Goal: Use online tool/utility: Utilize a website feature to perform a specific function

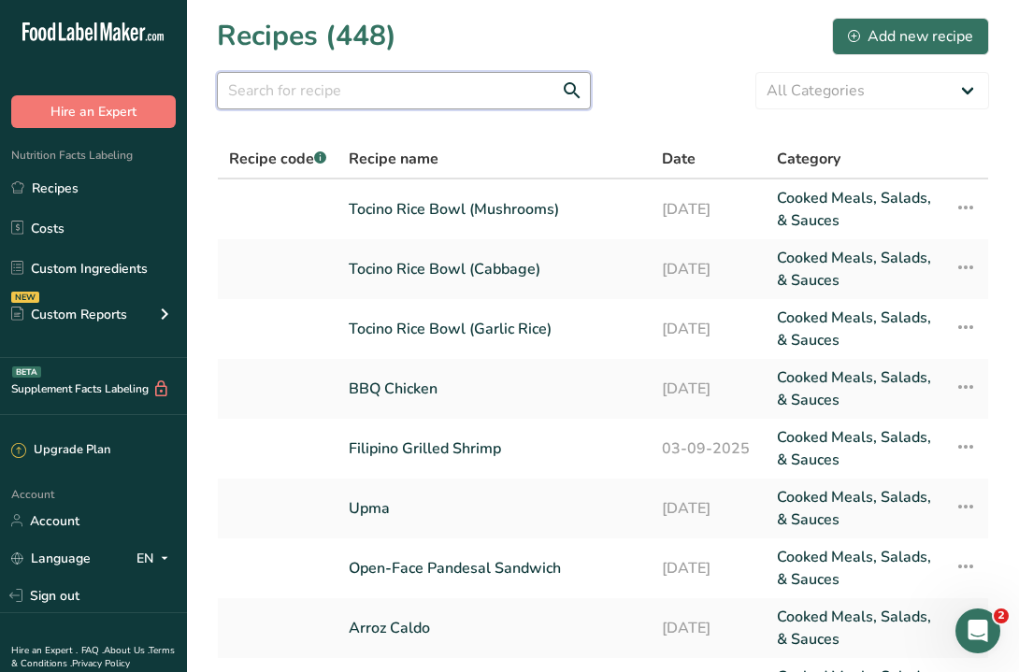
click at [395, 92] on input "text" at bounding box center [404, 90] width 374 height 37
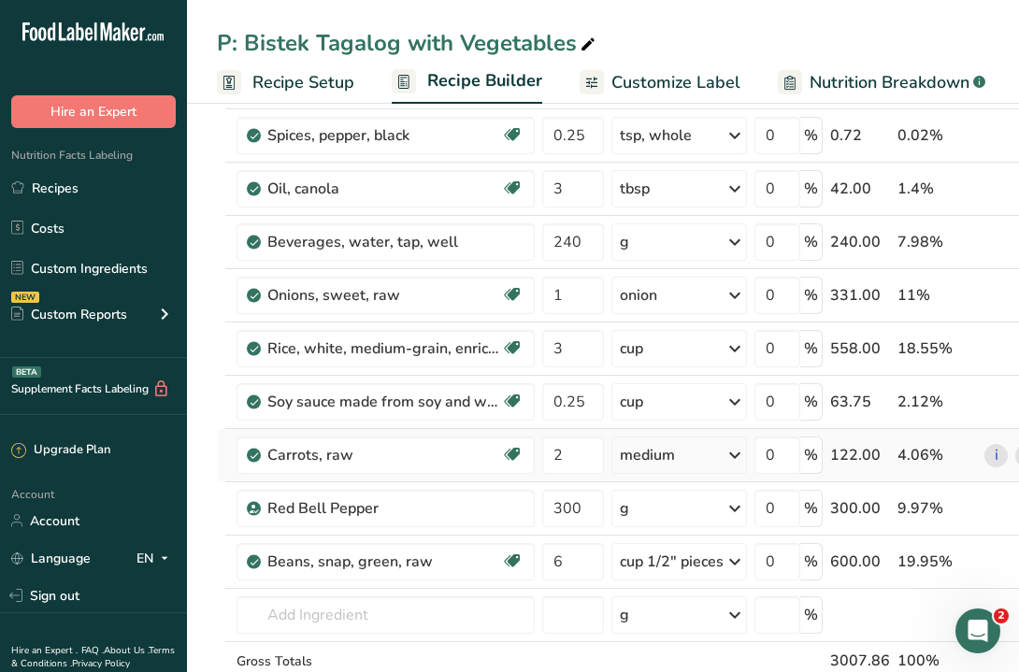
scroll to position [278, 0]
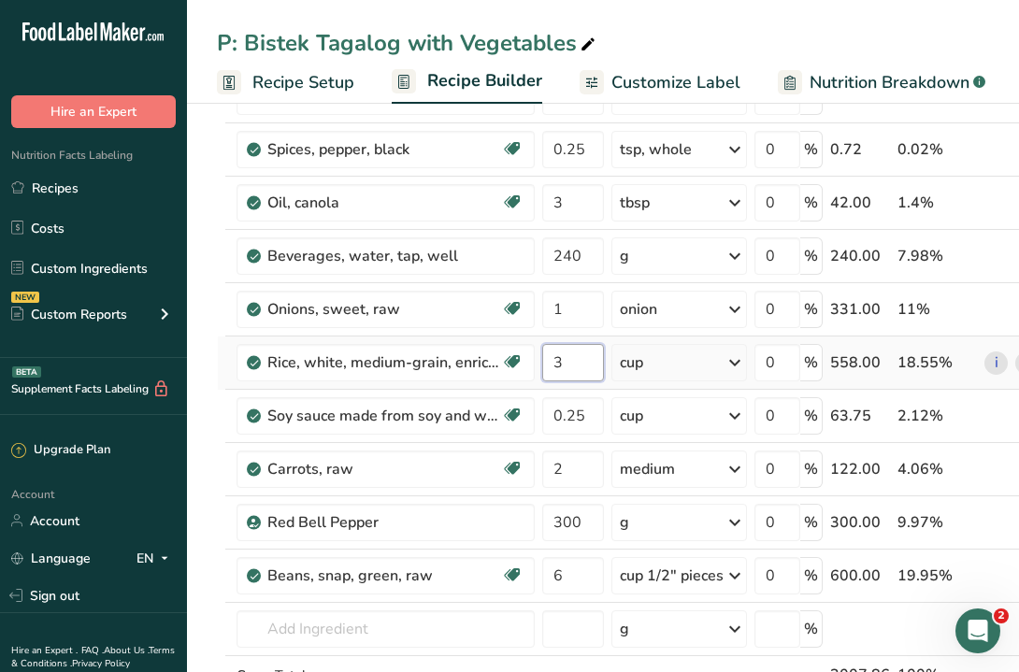
click at [577, 375] on input "3" at bounding box center [573, 362] width 62 height 37
click at [580, 374] on input "4" at bounding box center [573, 362] width 62 height 37
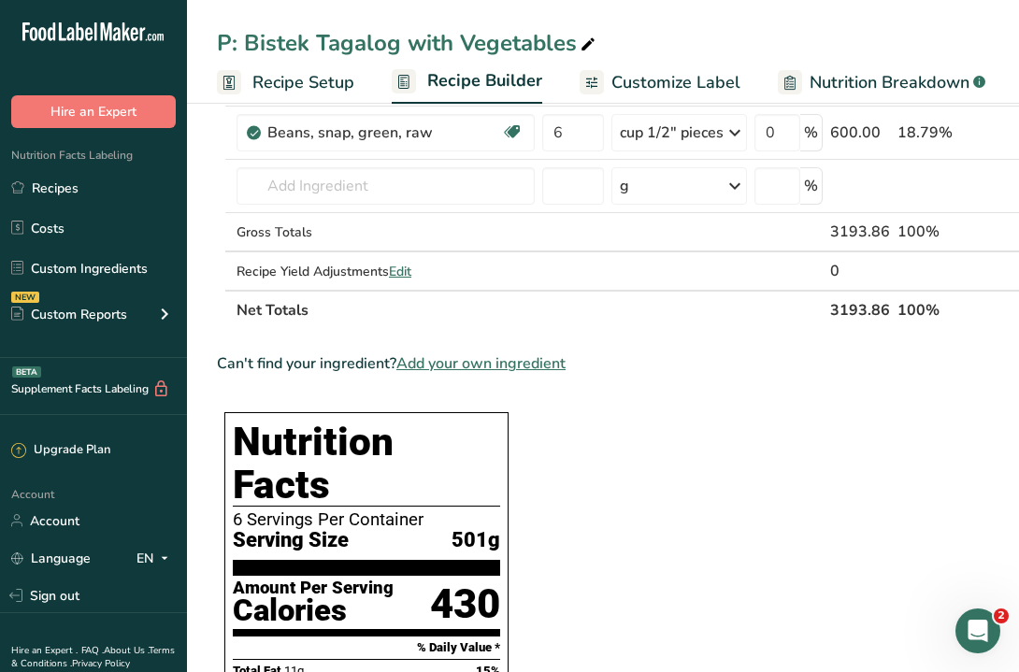
scroll to position [724, 0]
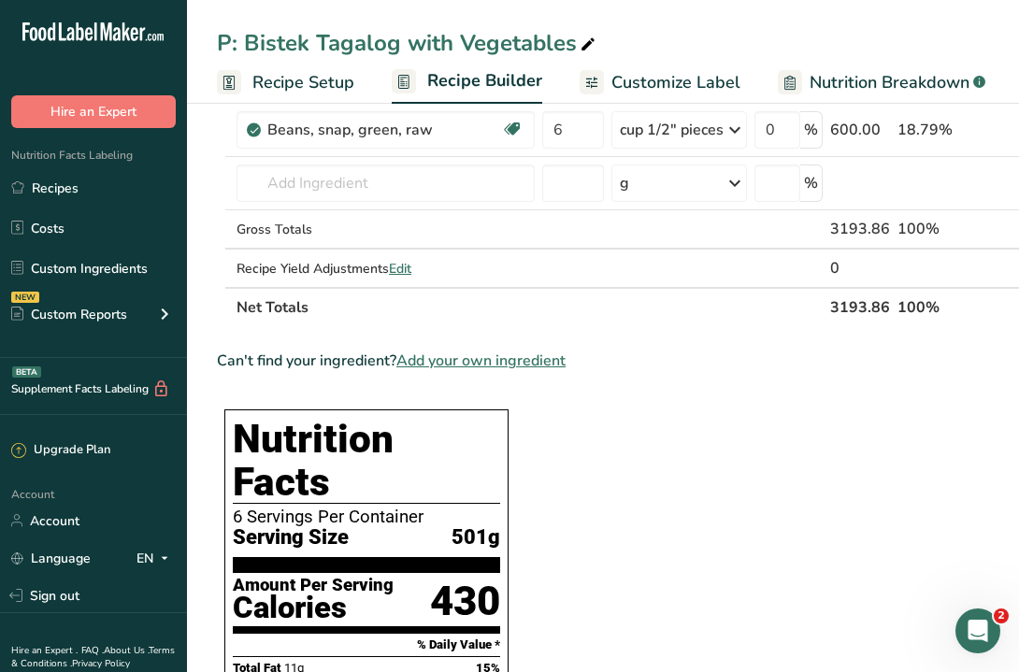
type input "4"
click at [591, 482] on section "Ingredient * Amount * Unit * Waste * .a-a{fill:#347362;}.b-a{fill:#fff;} Grams …" at bounding box center [641, 582] width 848 height 2208
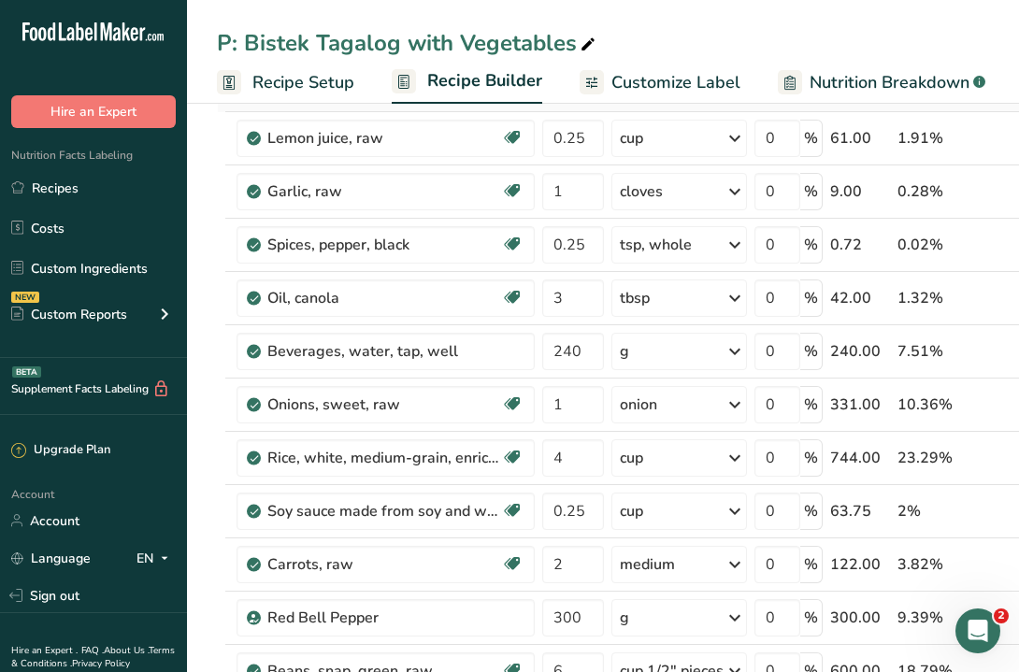
scroll to position [71, 0]
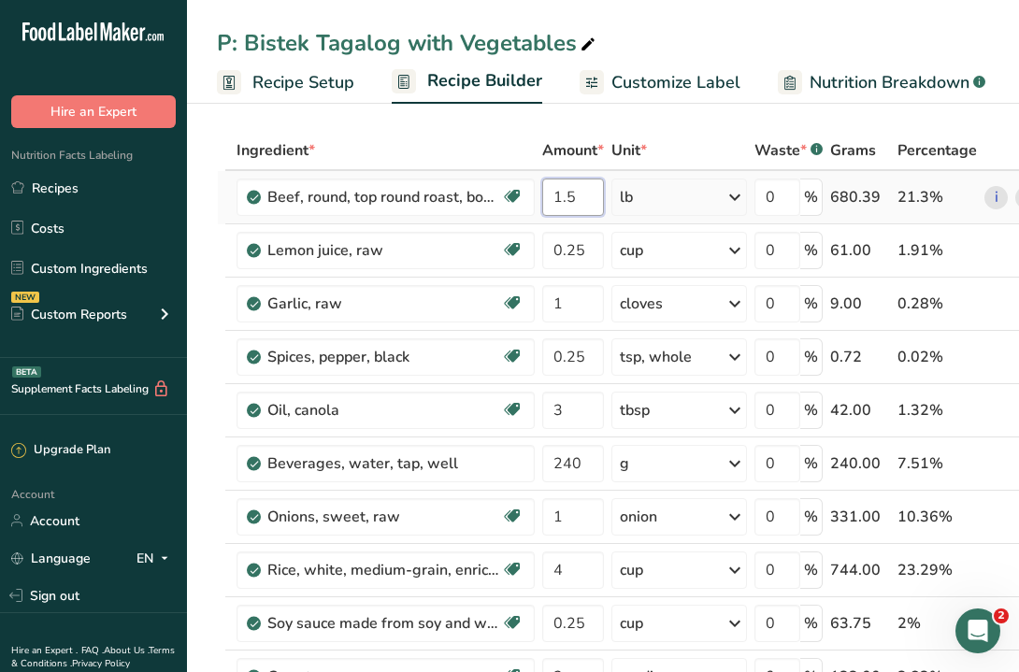
click at [577, 192] on input "1.5" at bounding box center [573, 196] width 62 height 37
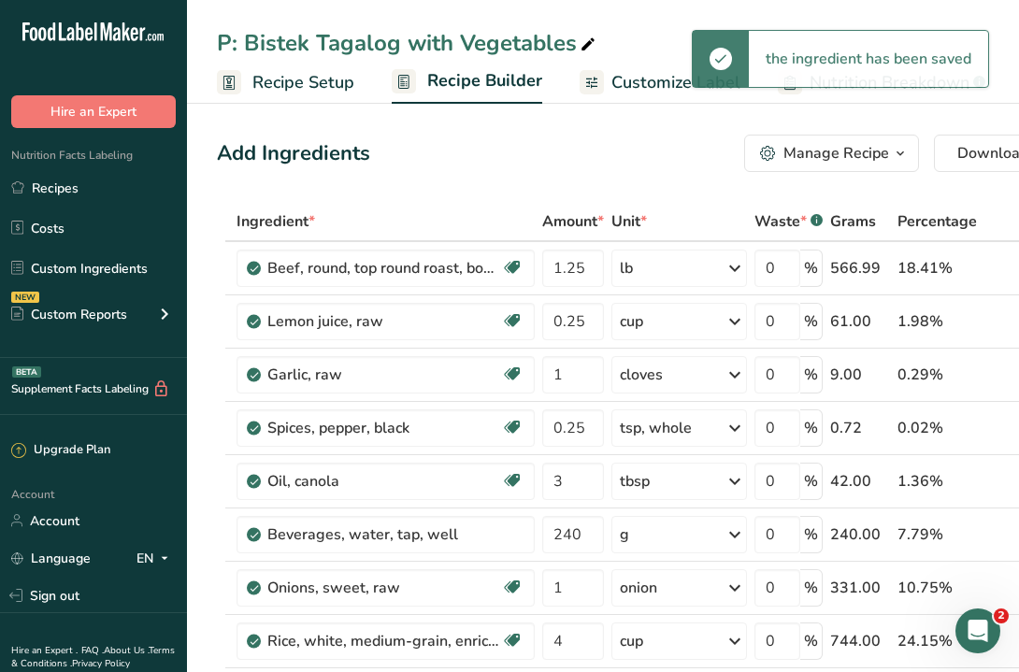
scroll to position [0, 0]
click at [583, 260] on input "1.25" at bounding box center [573, 267] width 62 height 37
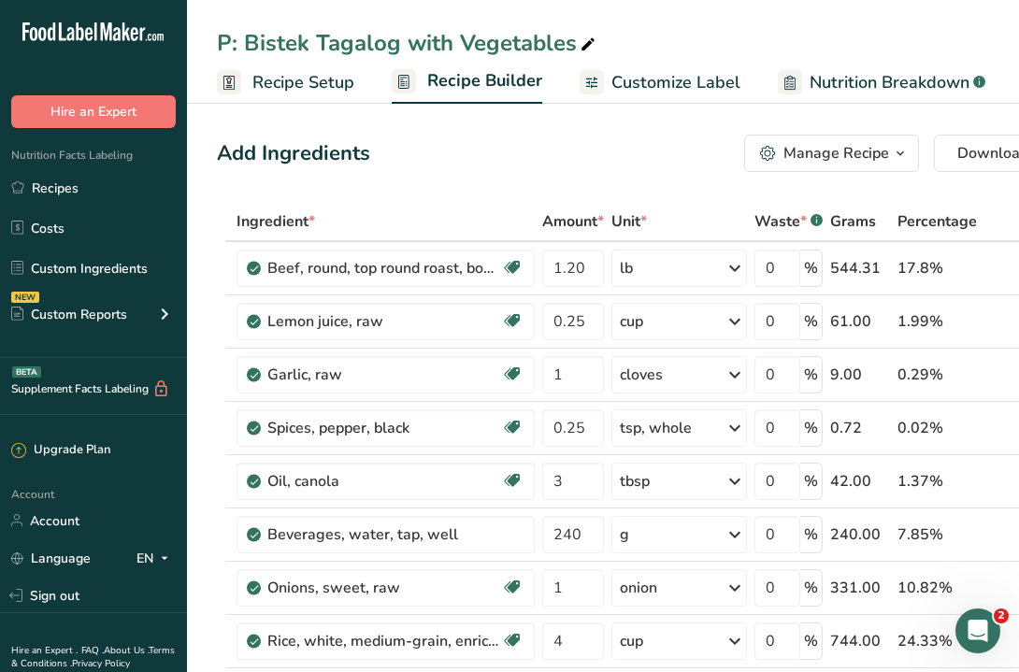
click at [576, 267] on input "1.20" at bounding box center [573, 267] width 62 height 37
type input "1"
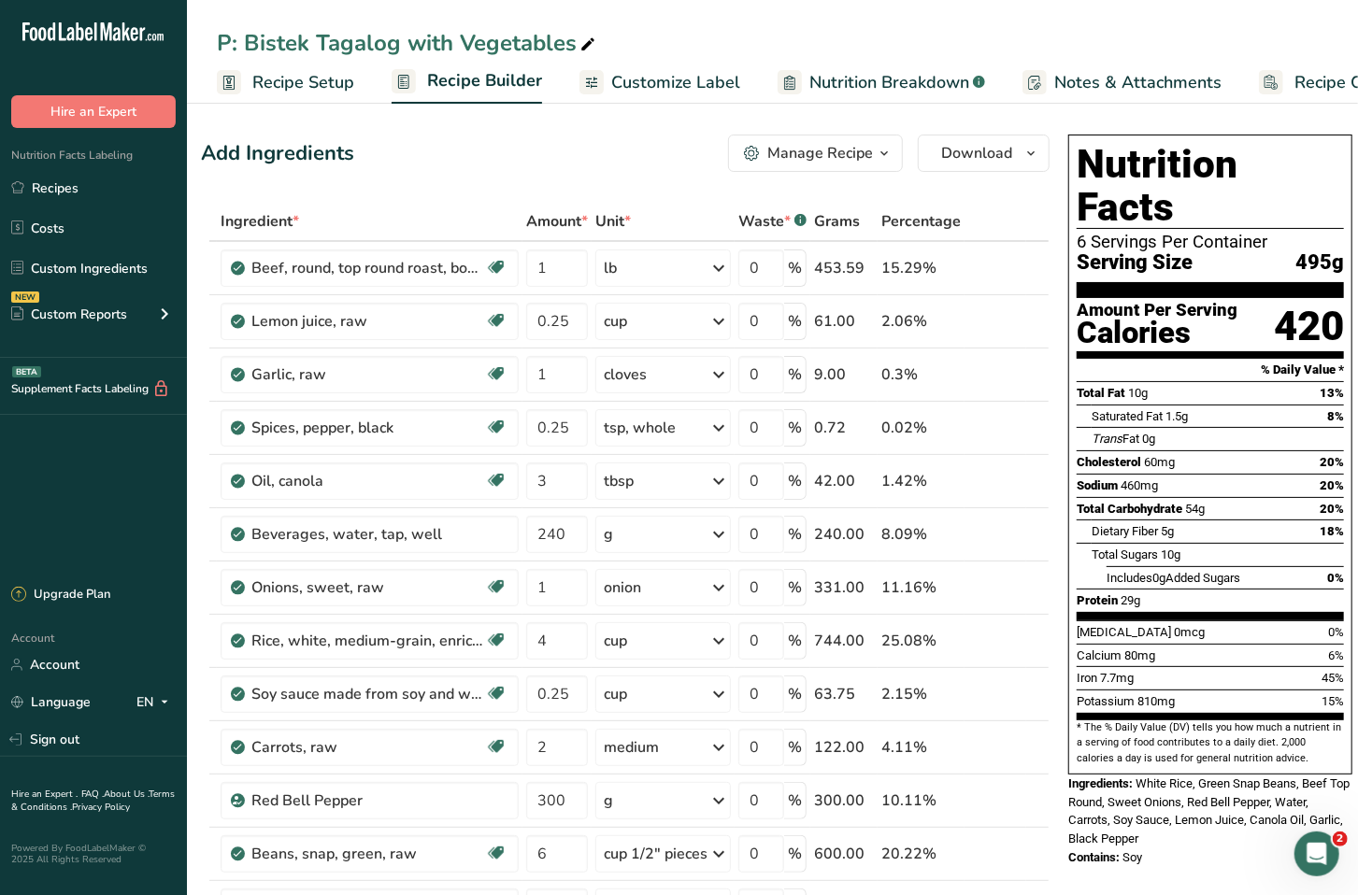
click at [882, 78] on span "Nutrition Breakdown" at bounding box center [889, 82] width 160 height 25
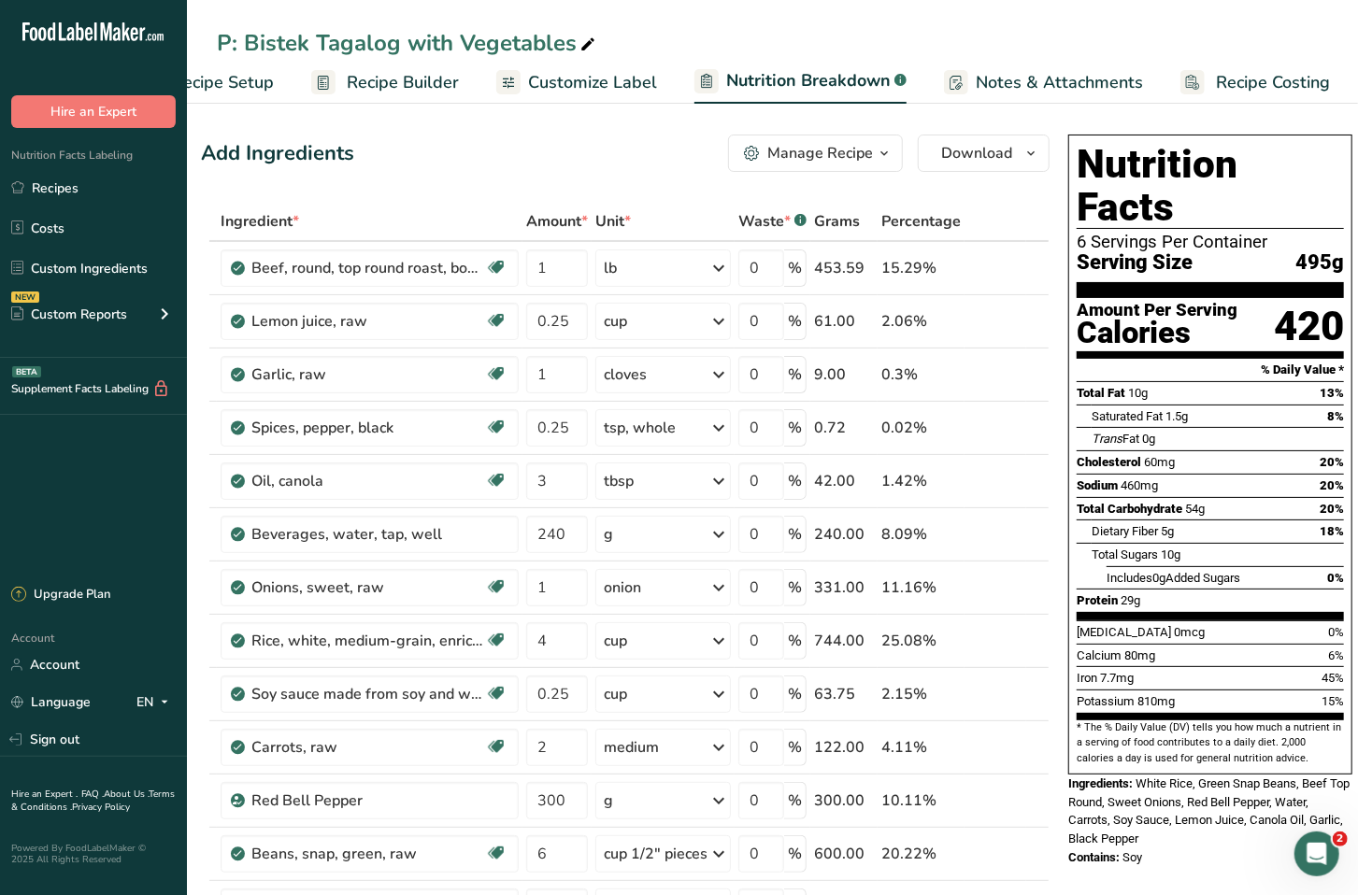
select select "Calories"
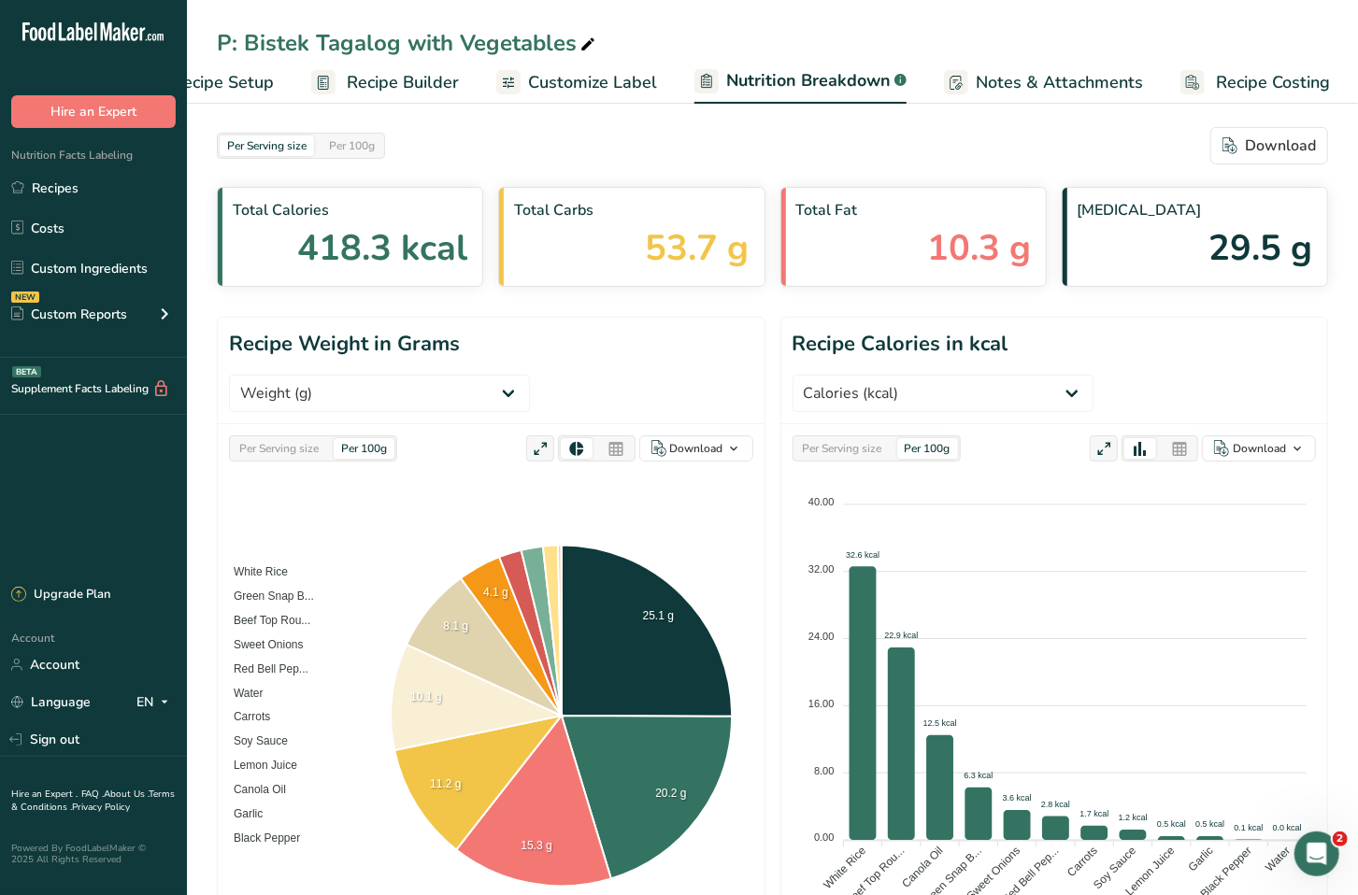
scroll to position [0, 0]
click at [591, 73] on span "Customize Label" at bounding box center [592, 82] width 129 height 25
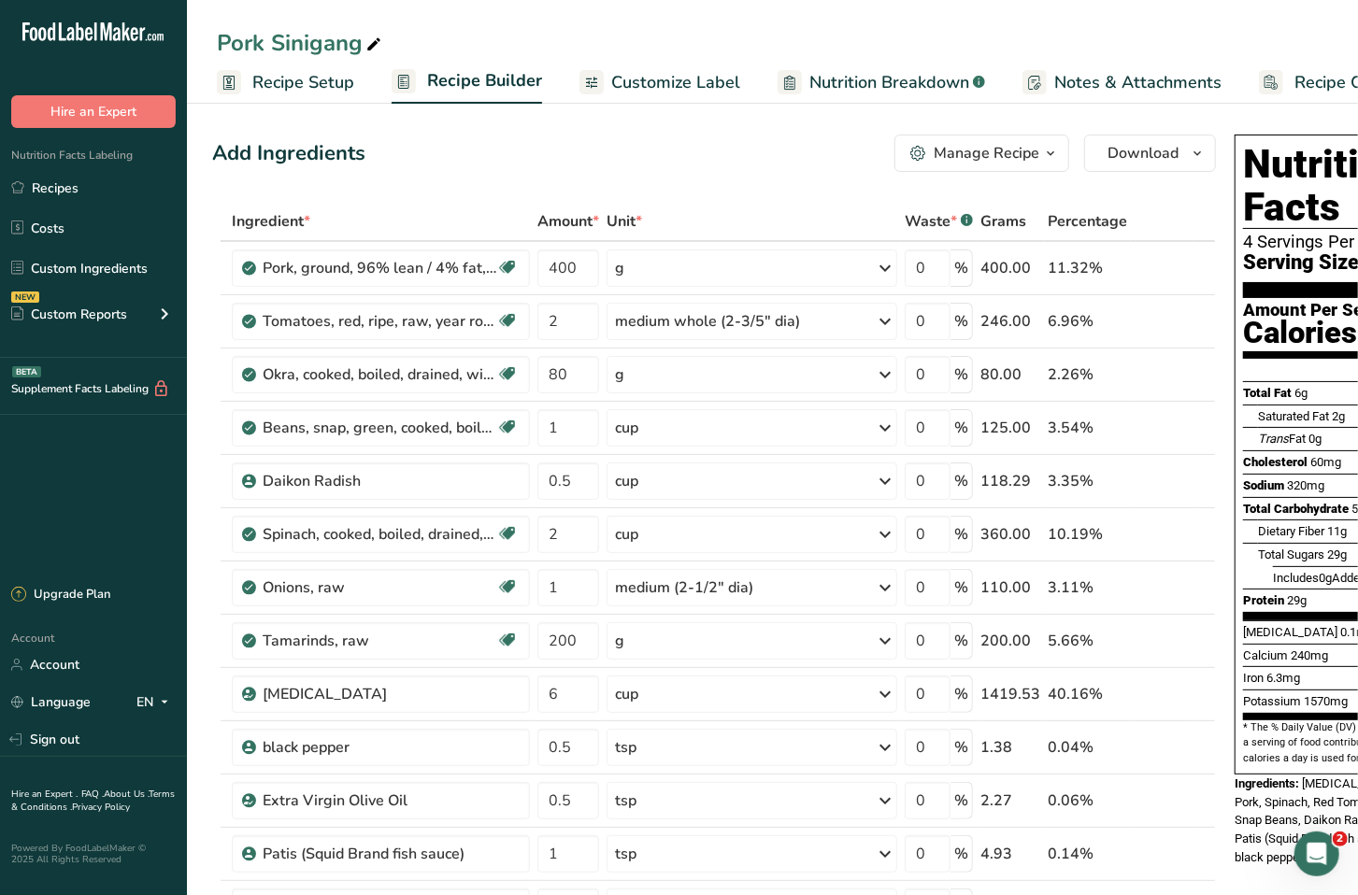
click at [830, 86] on span "Nutrition Breakdown" at bounding box center [889, 82] width 160 height 25
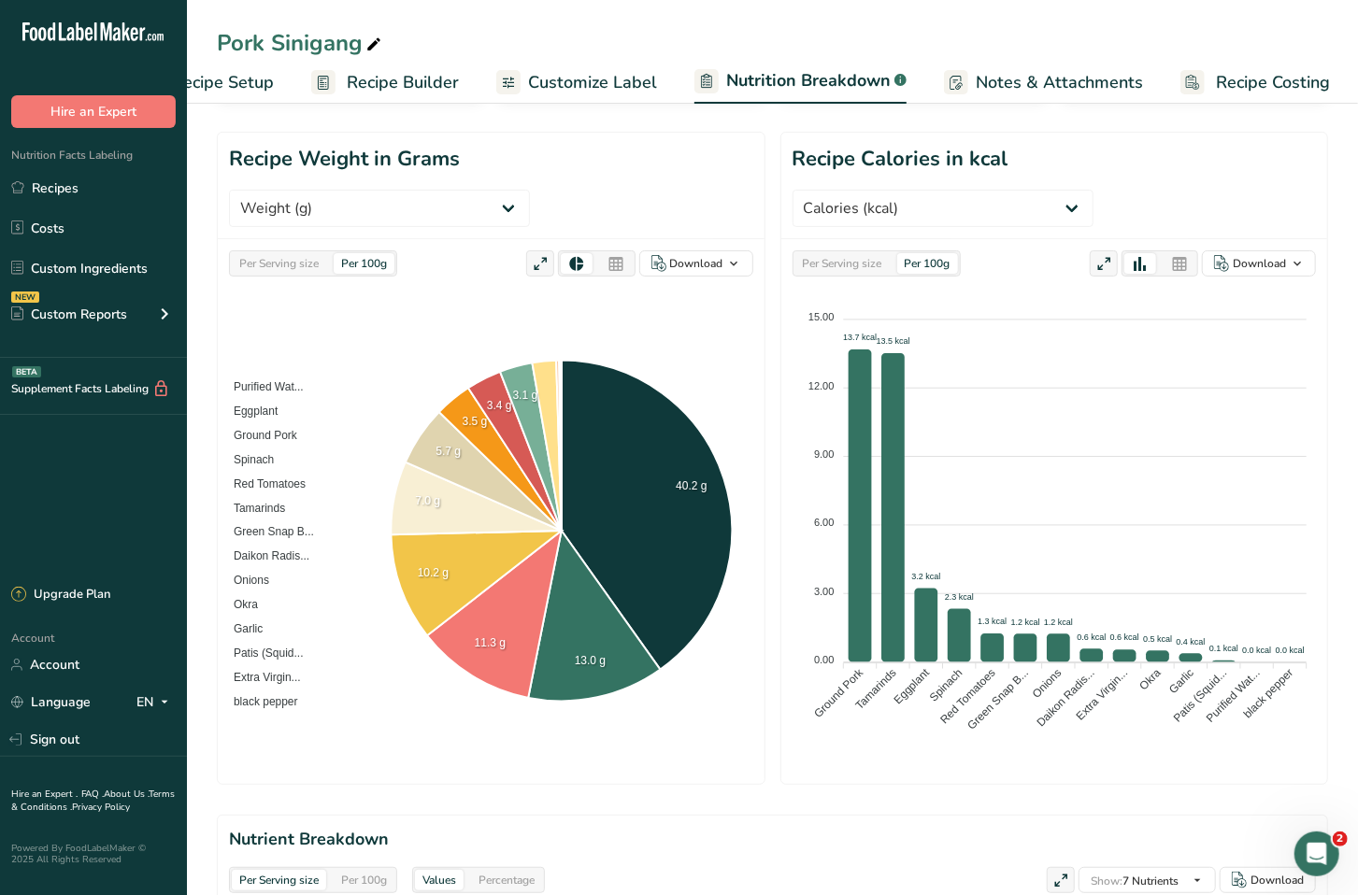
scroll to position [184, 0]
select select "Saturated Fat"
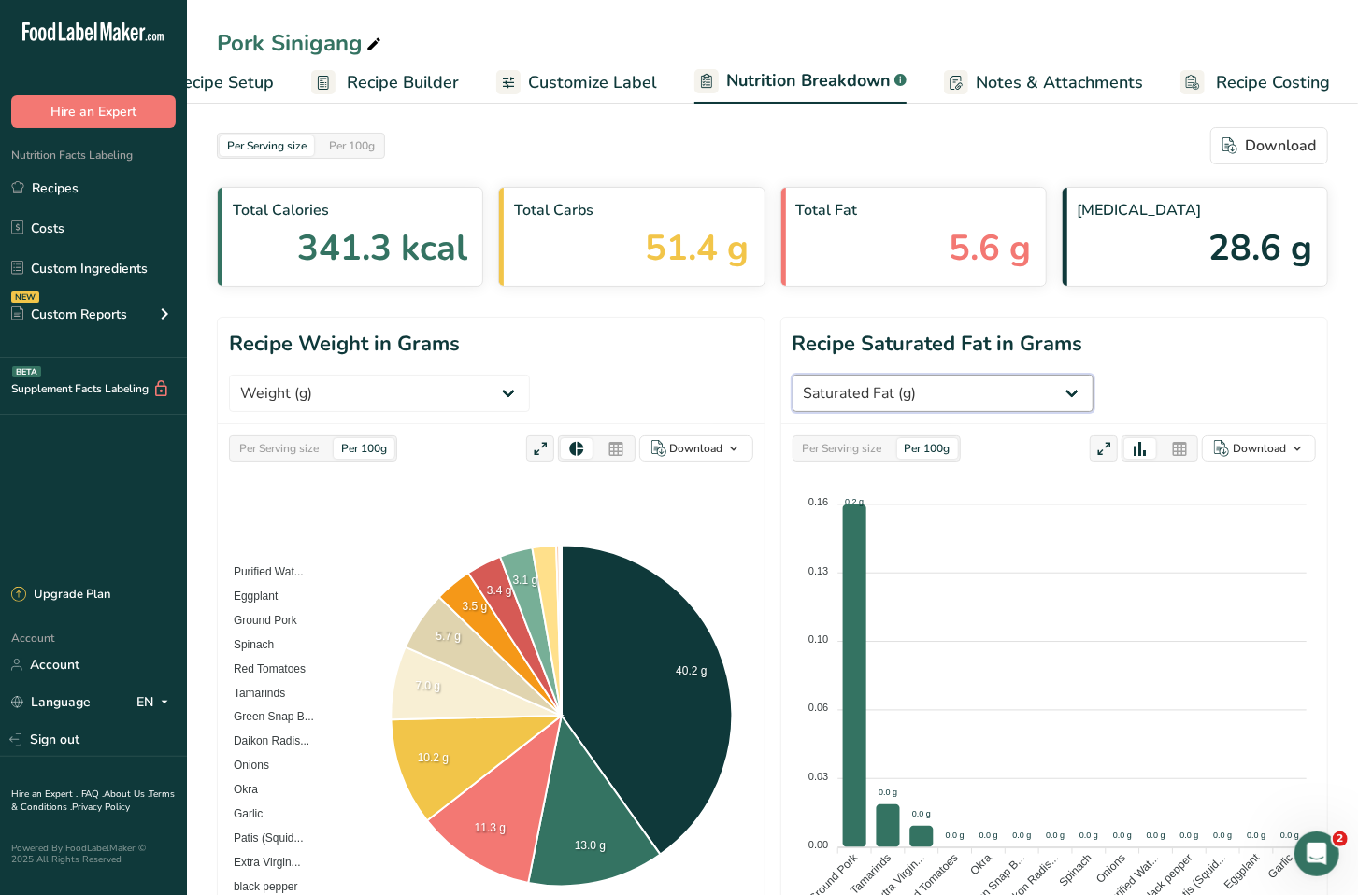
scroll to position [0, 0]
click at [422, 79] on span "Recipe Builder" at bounding box center [403, 82] width 112 height 25
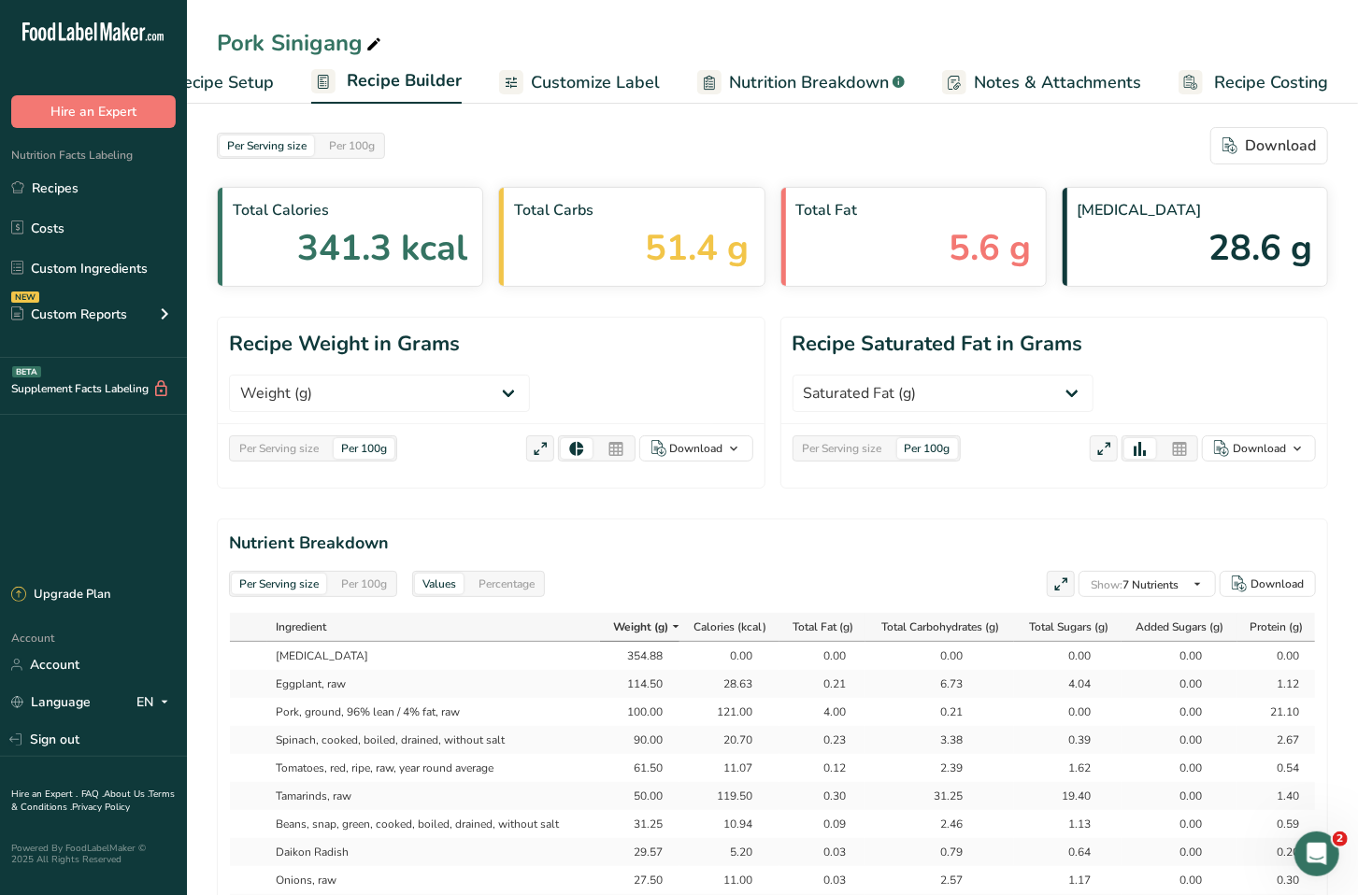
scroll to position [0, 79]
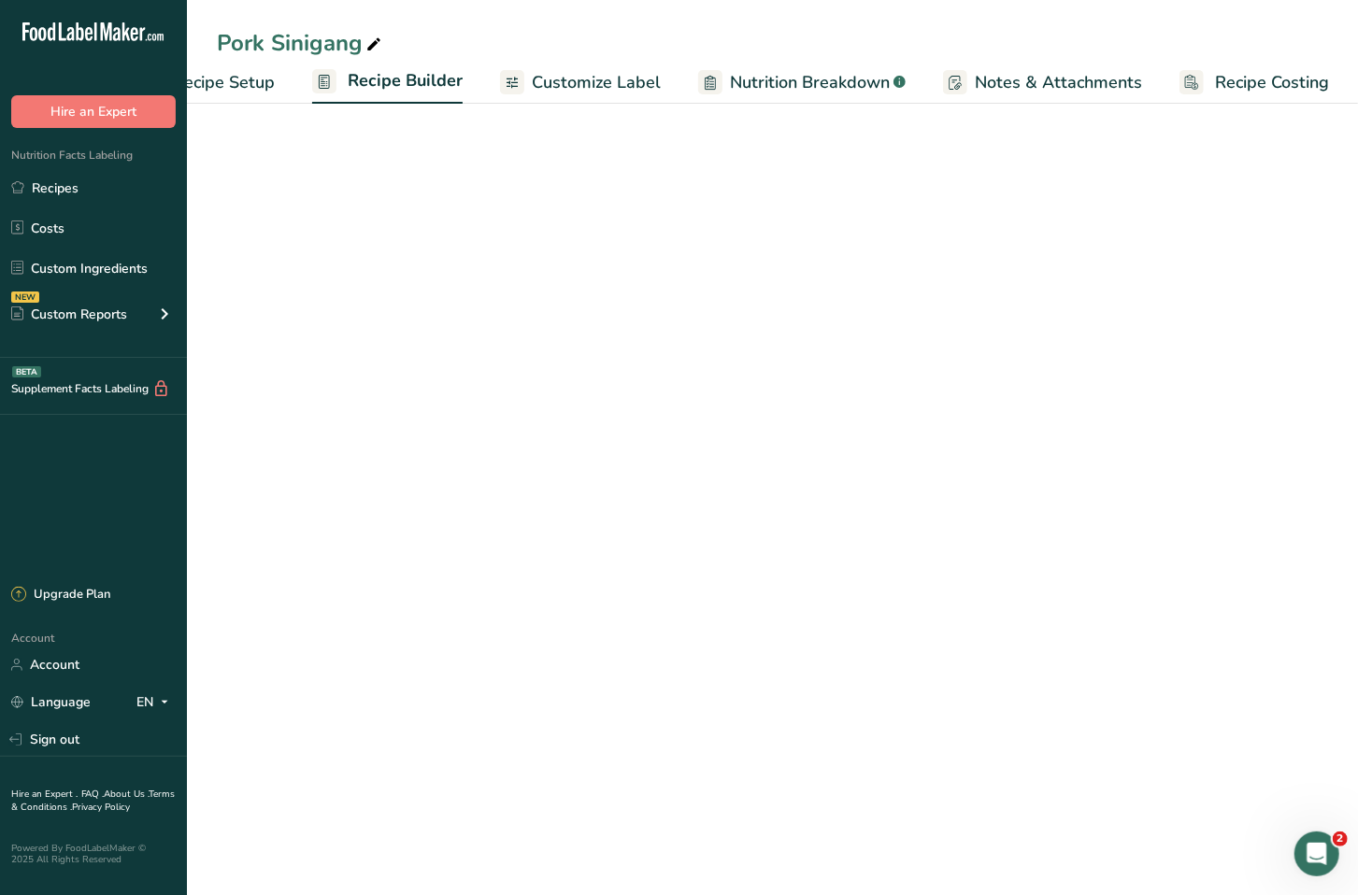
click at [600, 57] on div "Pork Sinigang" at bounding box center [772, 43] width 1171 height 34
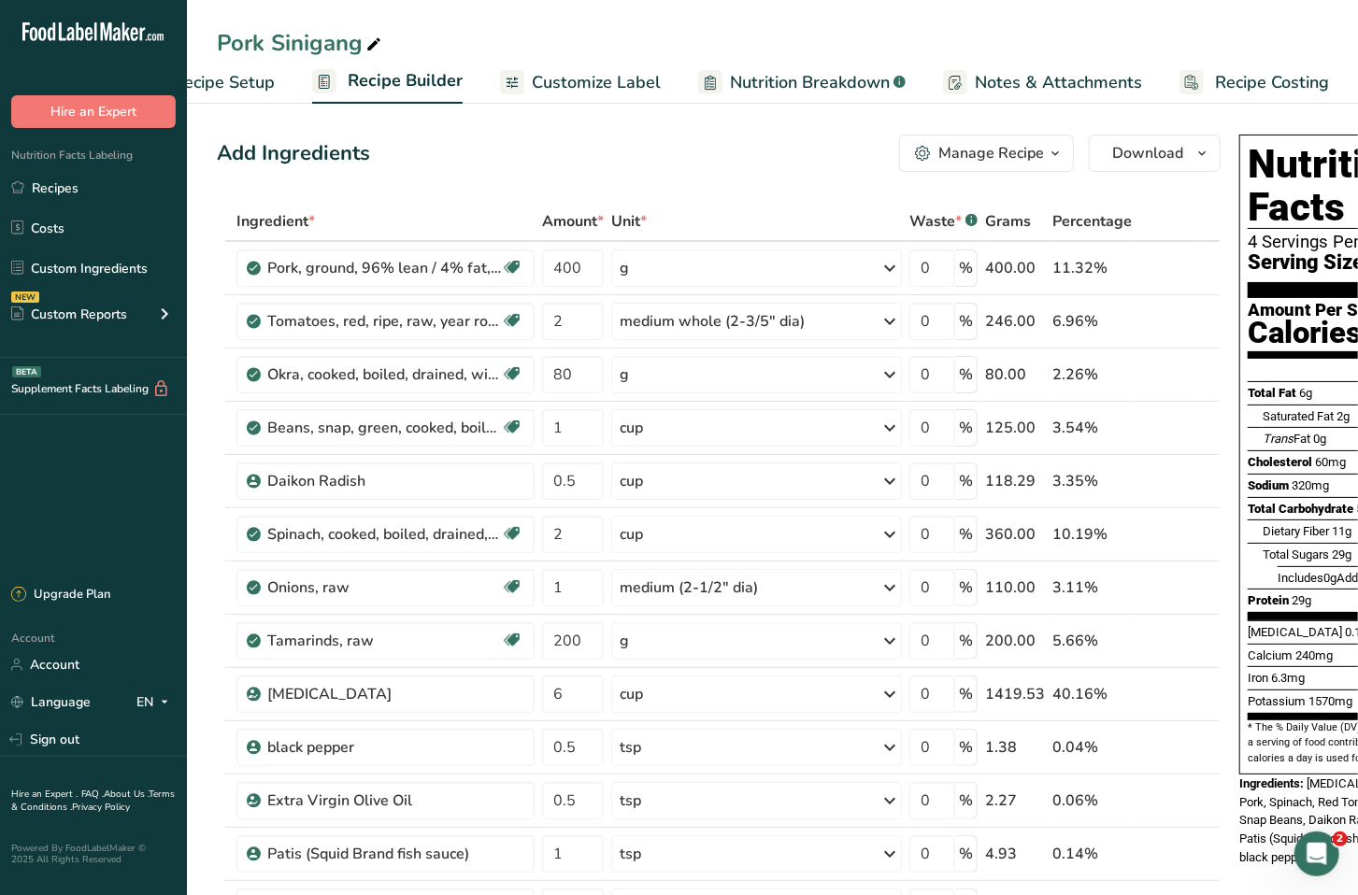
click at [588, 87] on span "Customize Label" at bounding box center [596, 82] width 129 height 25
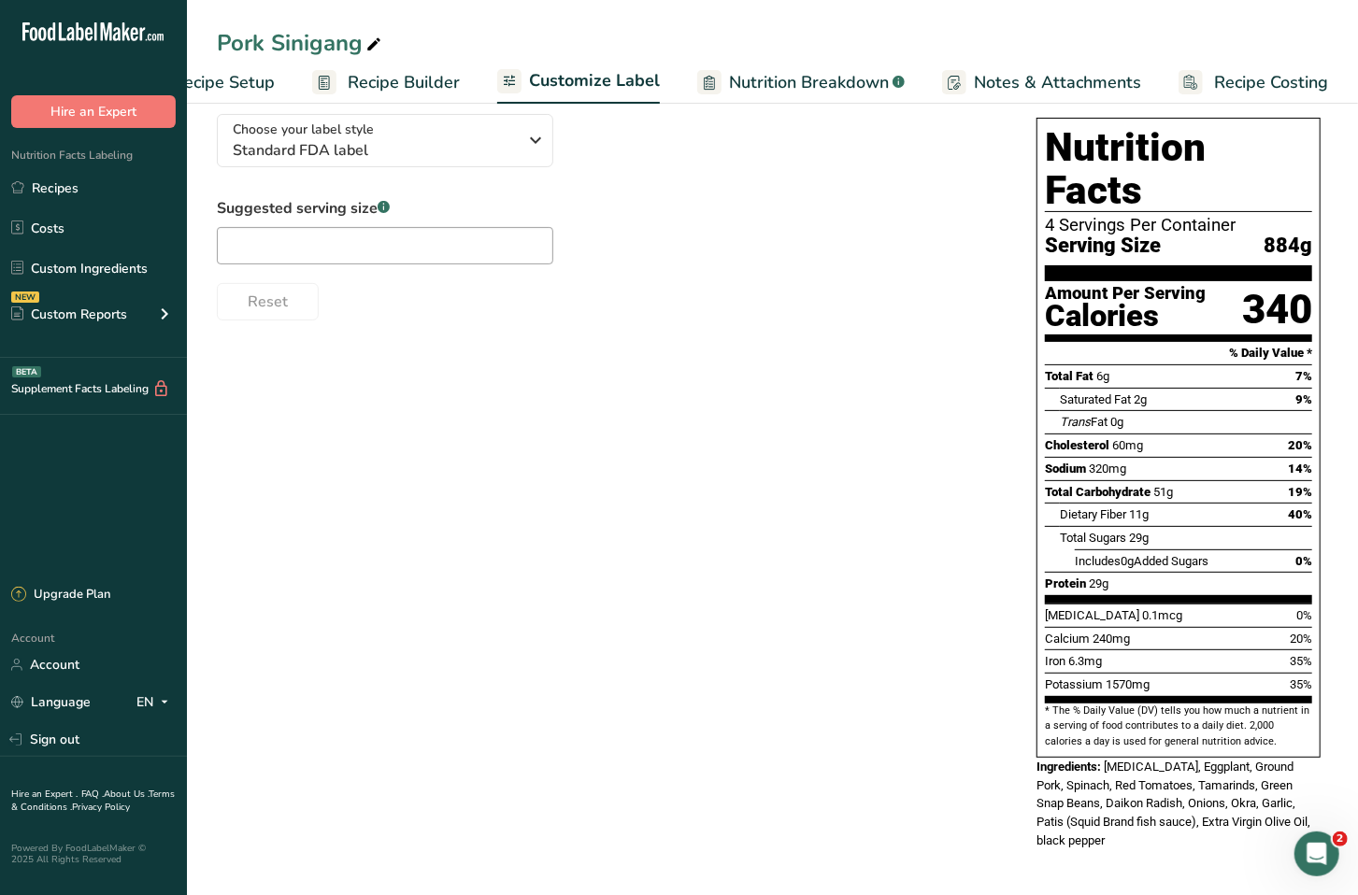
scroll to position [131, 0]
